Goal: Task Accomplishment & Management: Use online tool/utility

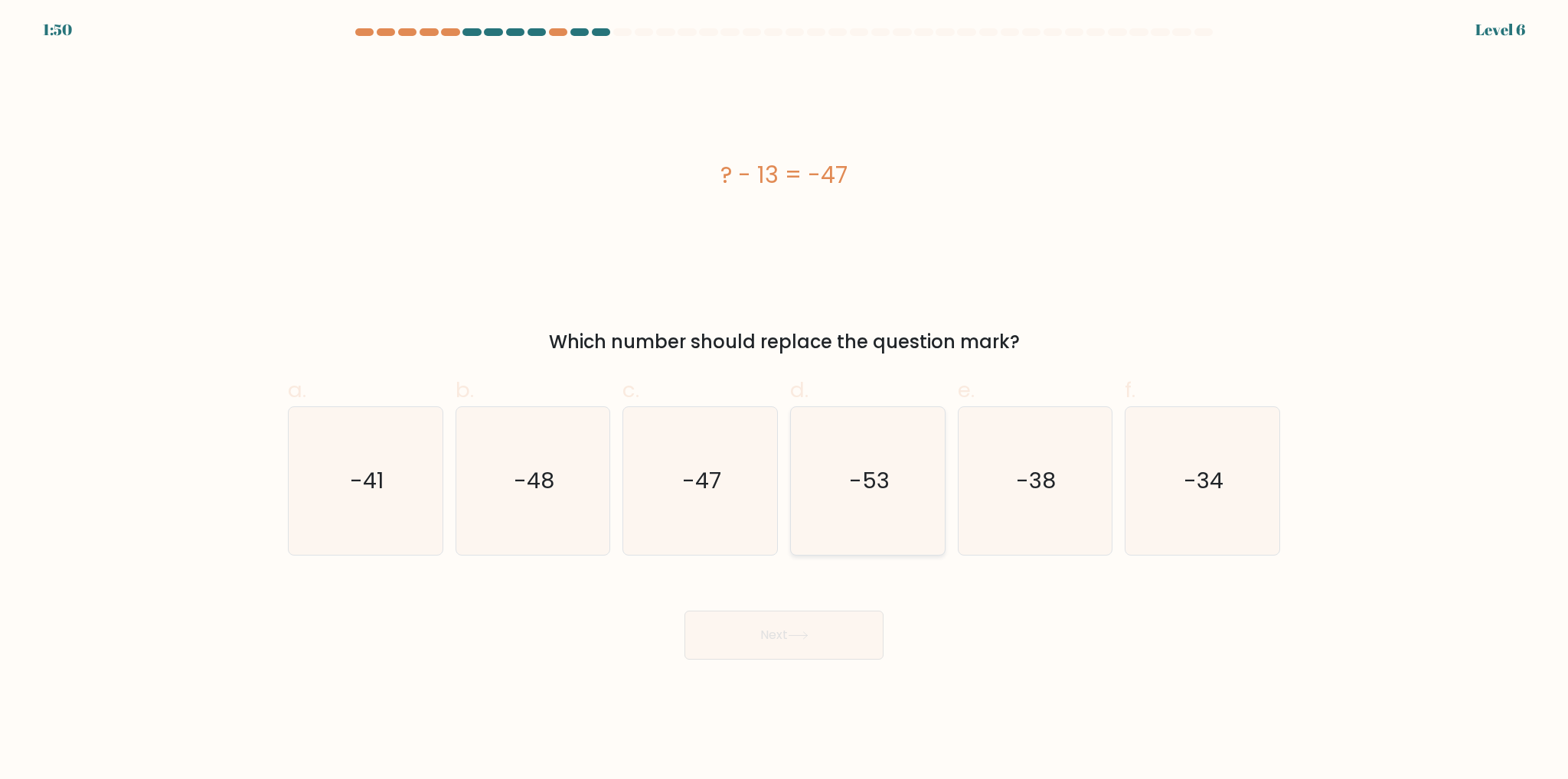
click at [869, 479] on text "-53" at bounding box center [869, 481] width 41 height 31
click at [785, 399] on input "d. -53" at bounding box center [784, 394] width 1 height 10
radio input "true"
click at [799, 638] on icon at bounding box center [798, 635] width 20 height 9
